Goal: Check status: Check status

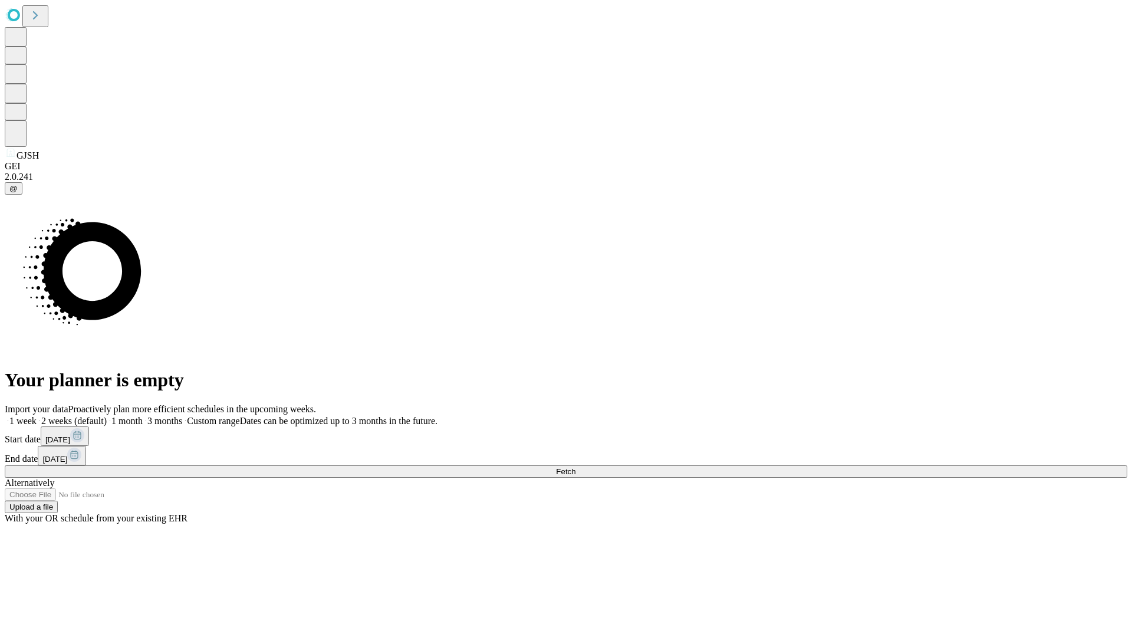
click at [575, 467] on span "Fetch" at bounding box center [565, 471] width 19 height 9
